Goal: Transaction & Acquisition: Register for event/course

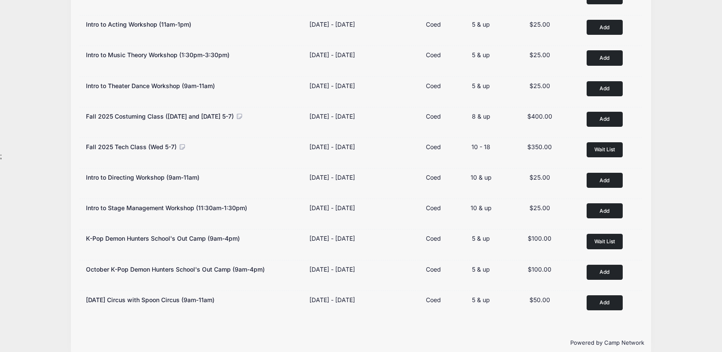
scroll to position [213, 0]
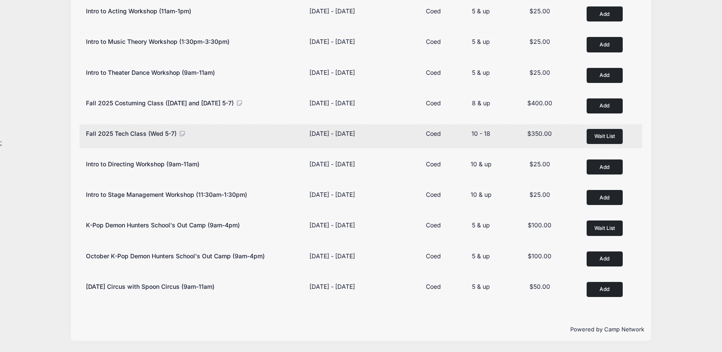
click at [606, 132] on button "Wait List" at bounding box center [605, 136] width 36 height 15
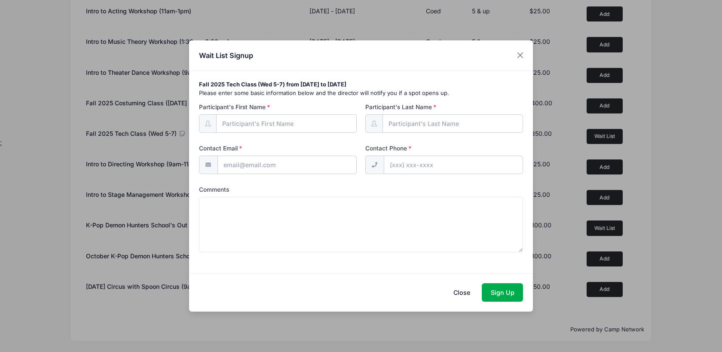
click at [306, 125] on input "Participant's First Name" at bounding box center [286, 123] width 141 height 18
type input "Ruby"
type input "[PERSON_NAME]"
type input "[EMAIL_ADDRESS][DOMAIN_NAME]"
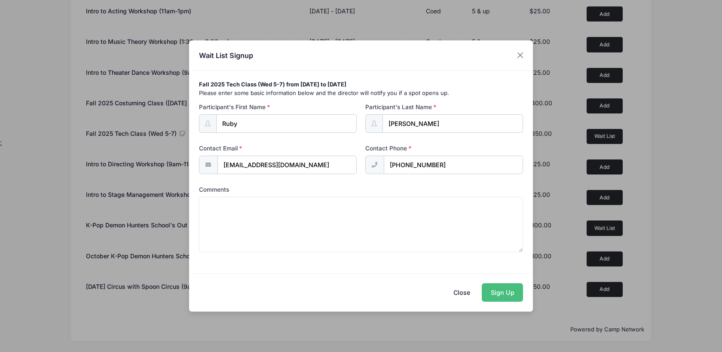
type input "[PHONE_NUMBER]"
click at [507, 295] on button "Sign Up" at bounding box center [502, 292] width 41 height 18
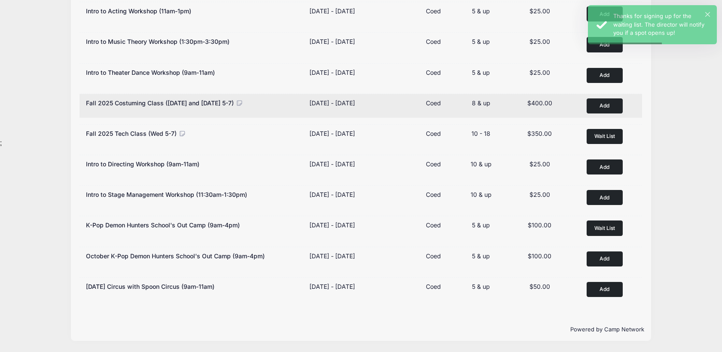
click at [216, 106] on span "Fall 2025 Costuming Class ([DATE] and [DATE] 5-7)" at bounding box center [160, 102] width 148 height 7
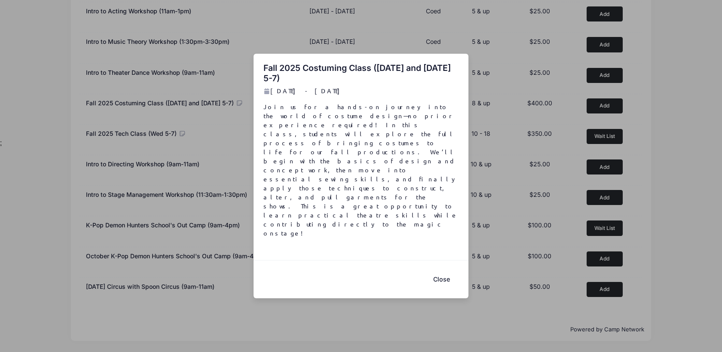
drag, startPoint x: 264, startPoint y: 105, endPoint x: 333, endPoint y: 115, distance: 69.0
click at [333, 83] on h2 "Fall 2025 Costuming Class ([DATE] and [DATE] 5-7)" at bounding box center [362, 73] width 196 height 20
drag, startPoint x: 330, startPoint y: 116, endPoint x: 256, endPoint y: 101, distance: 75.2
click at [256, 101] on div "Fall 2025 Costuming Class ([DATE] and [DATE] 5-7) [DATE] - [DATE] Join us for a…" at bounding box center [361, 157] width 215 height 206
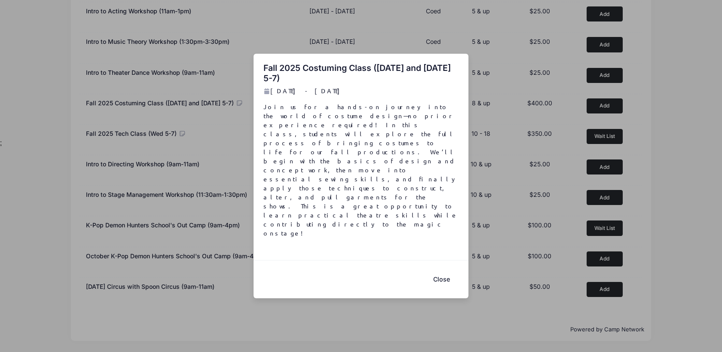
click at [257, 98] on div "Fall 2025 Costuming Class ([DATE] and [DATE] 5-7) [DATE] - [DATE] Join us for a…" at bounding box center [361, 157] width 215 height 206
